Goal: Transaction & Acquisition: Book appointment/travel/reservation

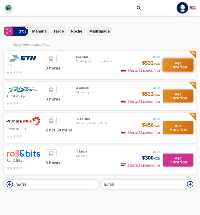
click at [171, 69] on button "Ver Horarios" at bounding box center [178, 65] width 30 height 13
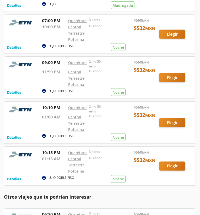
scroll to position [88, 0]
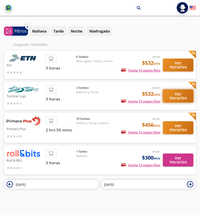
click at [170, 97] on button "Ver Horarios" at bounding box center [178, 96] width 30 height 13
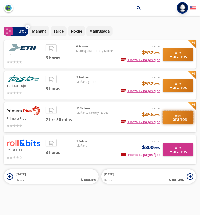
click at [182, 121] on button "Ver Horarios" at bounding box center [178, 117] width 30 height 13
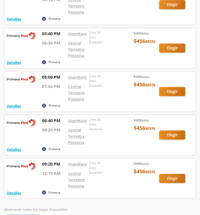
scroll to position [277, 0]
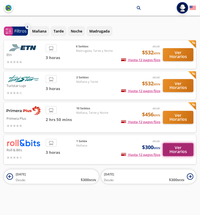
click at [167, 148] on button "Ver Horarios" at bounding box center [178, 149] width 30 height 13
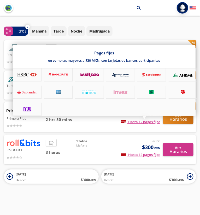
click at [180, 116] on div "Pagos fijos en compras mayores a $30 MXN, con tarjetas de bancos participantes" at bounding box center [104, 80] width 182 height 71
click at [176, 121] on div at bounding box center [100, 107] width 200 height 215
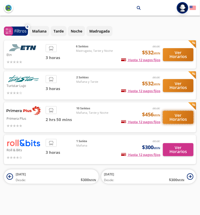
click at [176, 121] on button "Ver Horarios" at bounding box center [178, 117] width 30 height 13
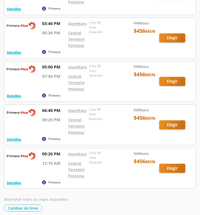
scroll to position [287, 0]
